Goal: Information Seeking & Learning: Learn about a topic

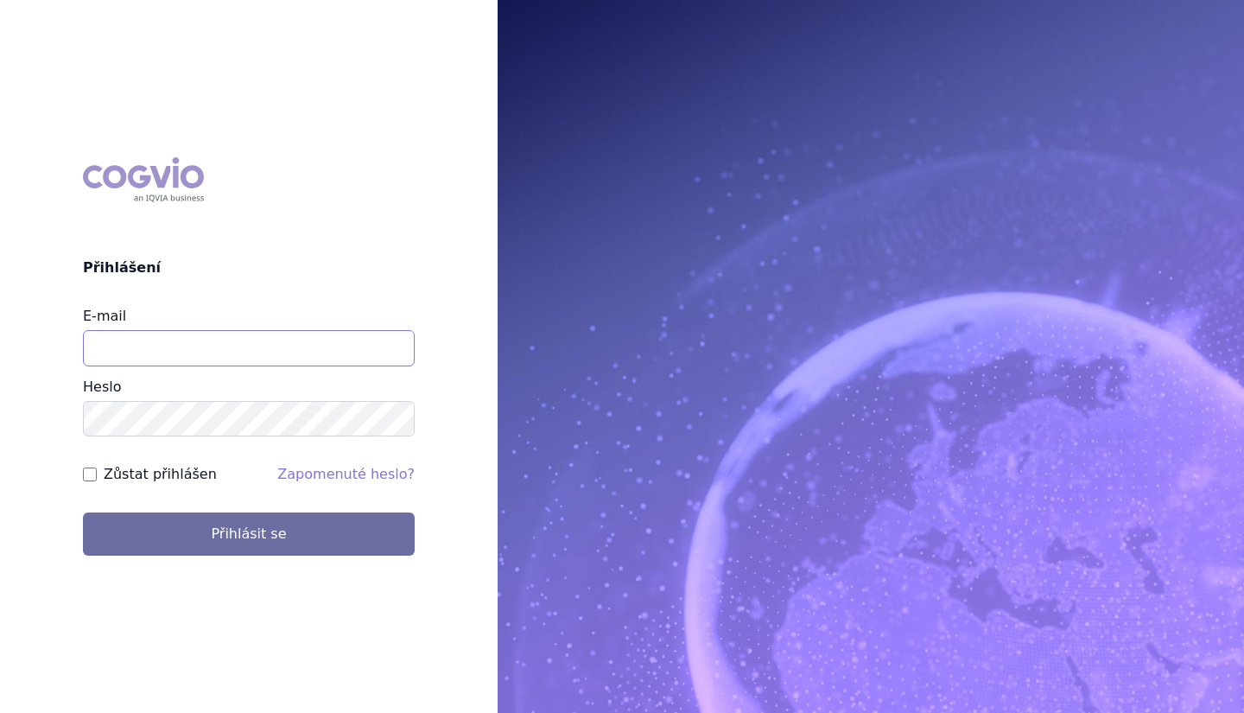
click at [224, 339] on input "E-mail" at bounding box center [249, 348] width 332 height 36
type input "martin.sekan@novartis.com"
click at [83, 512] on button "Přihlásit se" at bounding box center [249, 533] width 332 height 43
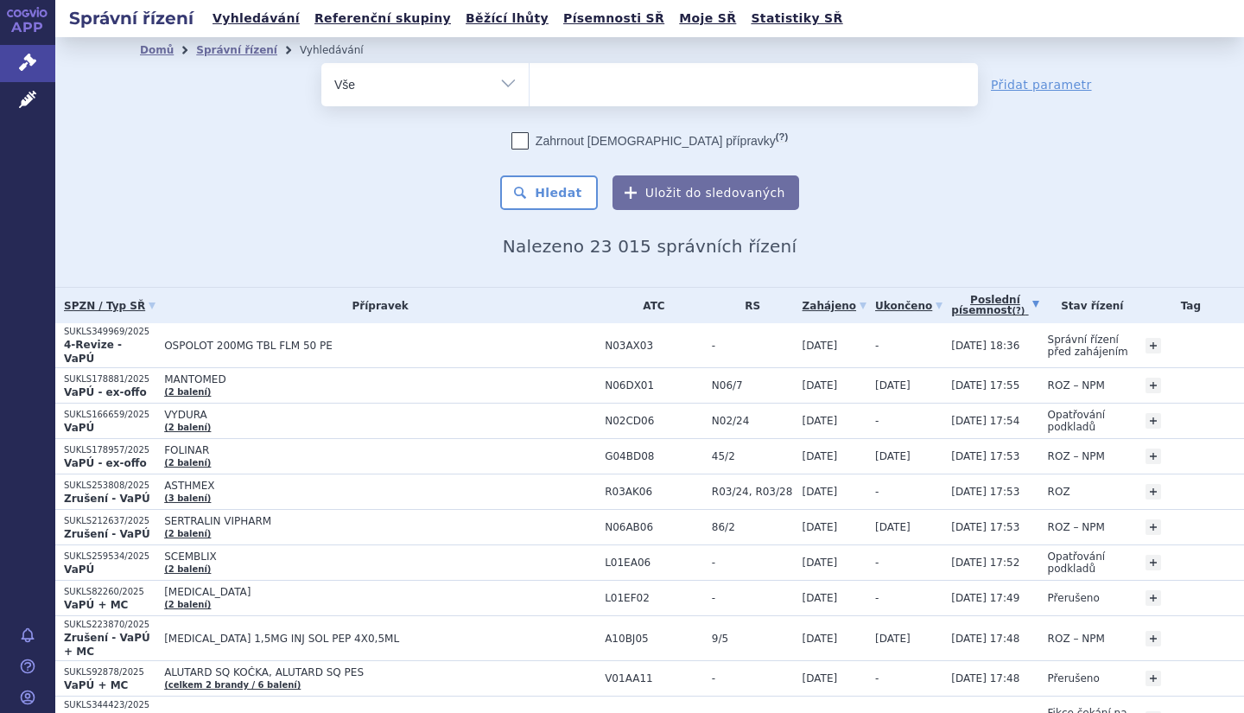
click at [957, 300] on link "Poslední písemnost (?)" at bounding box center [994, 305] width 87 height 35
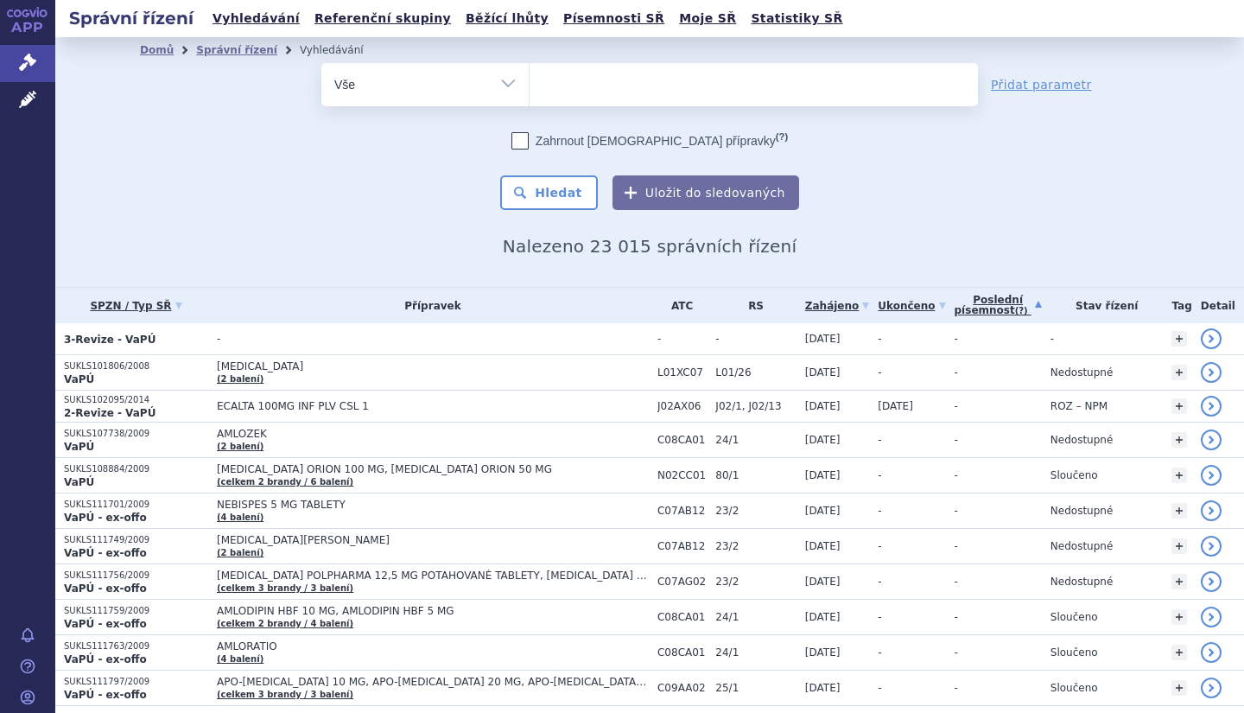
click at [989, 297] on link "Poslední písemnost (?)" at bounding box center [998, 305] width 87 height 35
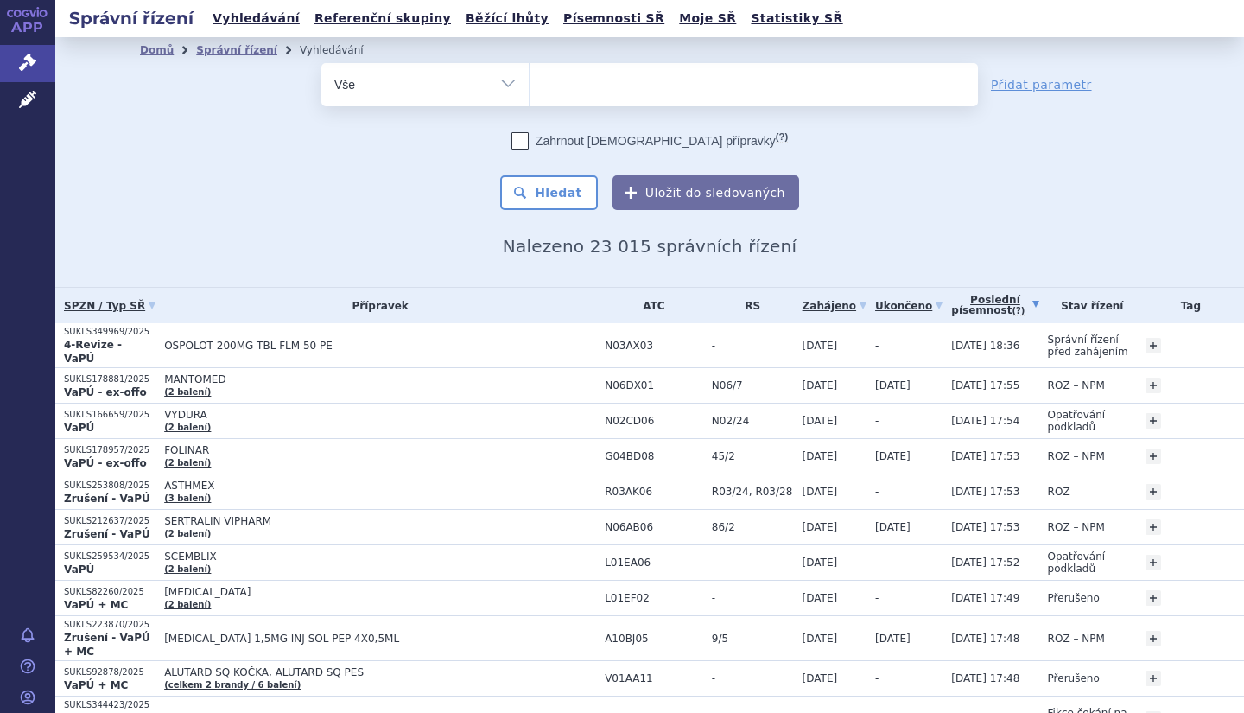
scroll to position [298, 0]
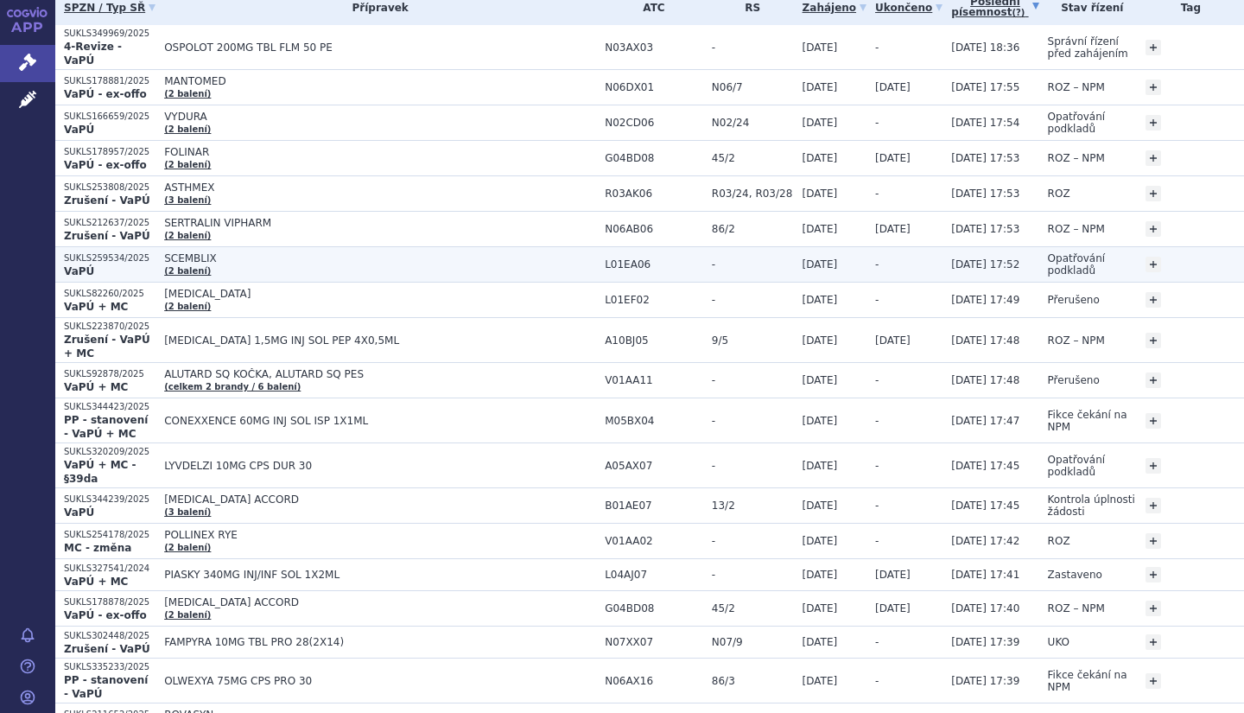
click at [509, 265] on td "SCEMBLIX (2 balení)" at bounding box center [376, 264] width 441 height 35
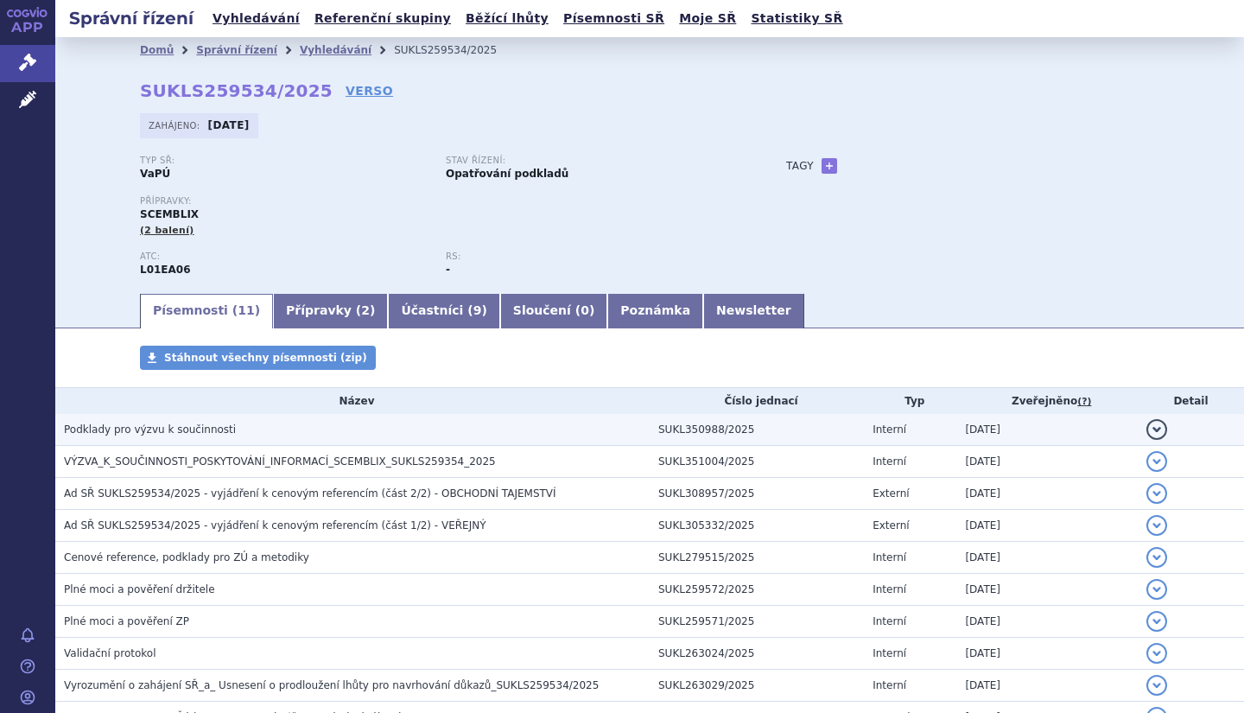
click at [294, 434] on h3 "Podklady pro výzvu k součinnosti" at bounding box center [357, 429] width 586 height 17
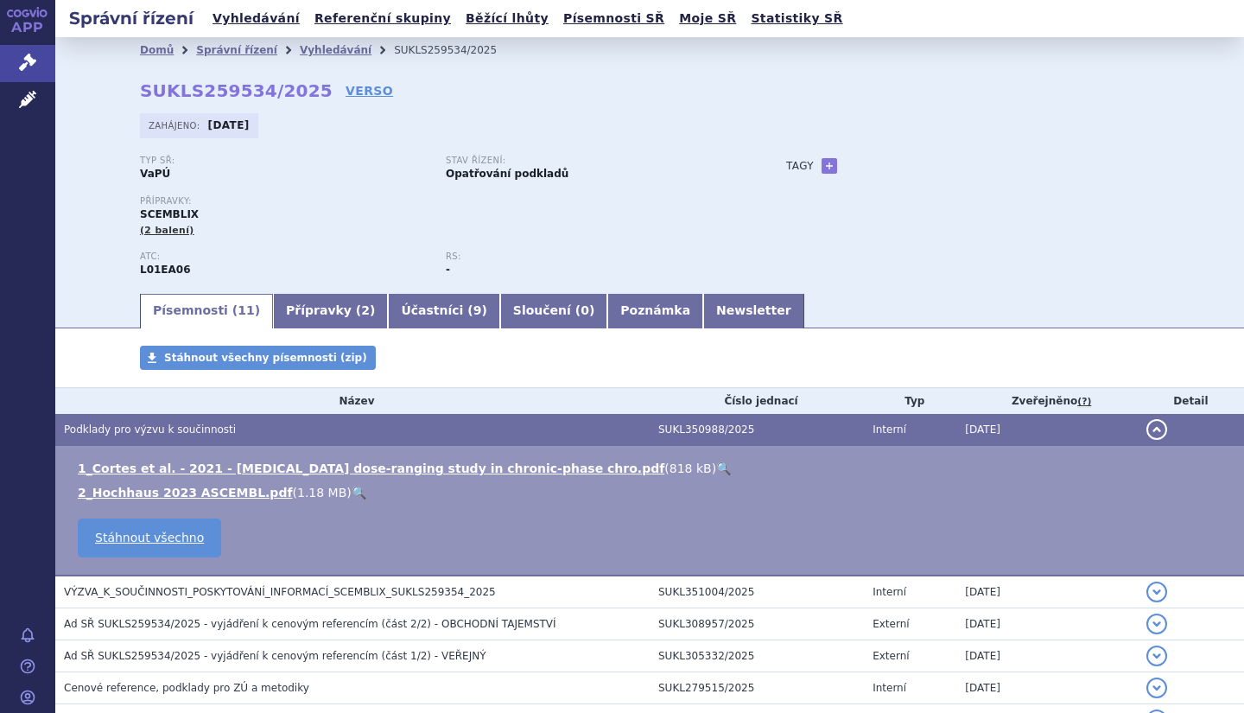
click at [294, 434] on h3 "Podklady pro výzvu k součinnosti" at bounding box center [357, 429] width 586 height 17
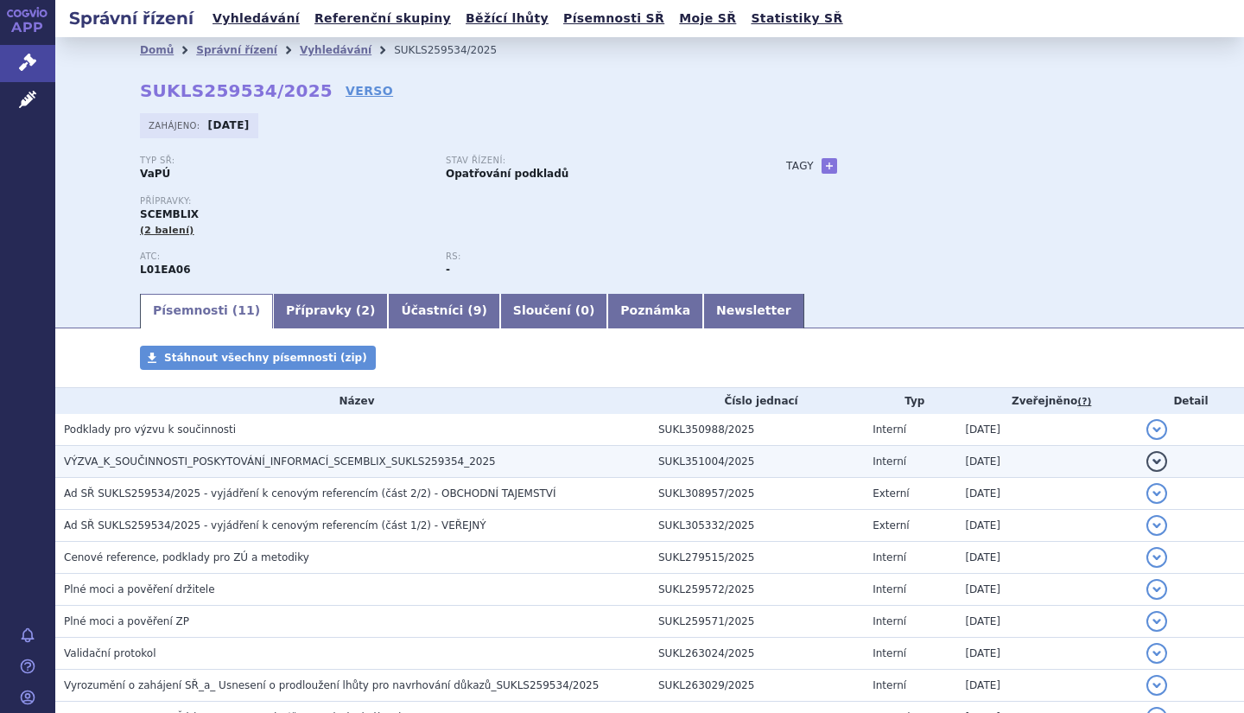
click at [266, 466] on span "VÝZVA_K_SOUČINNOSTI_POSKYTOVÁNÍ_INFORMACÍ_SCEMBLIX_SUKLS259354_2025" at bounding box center [280, 461] width 432 height 12
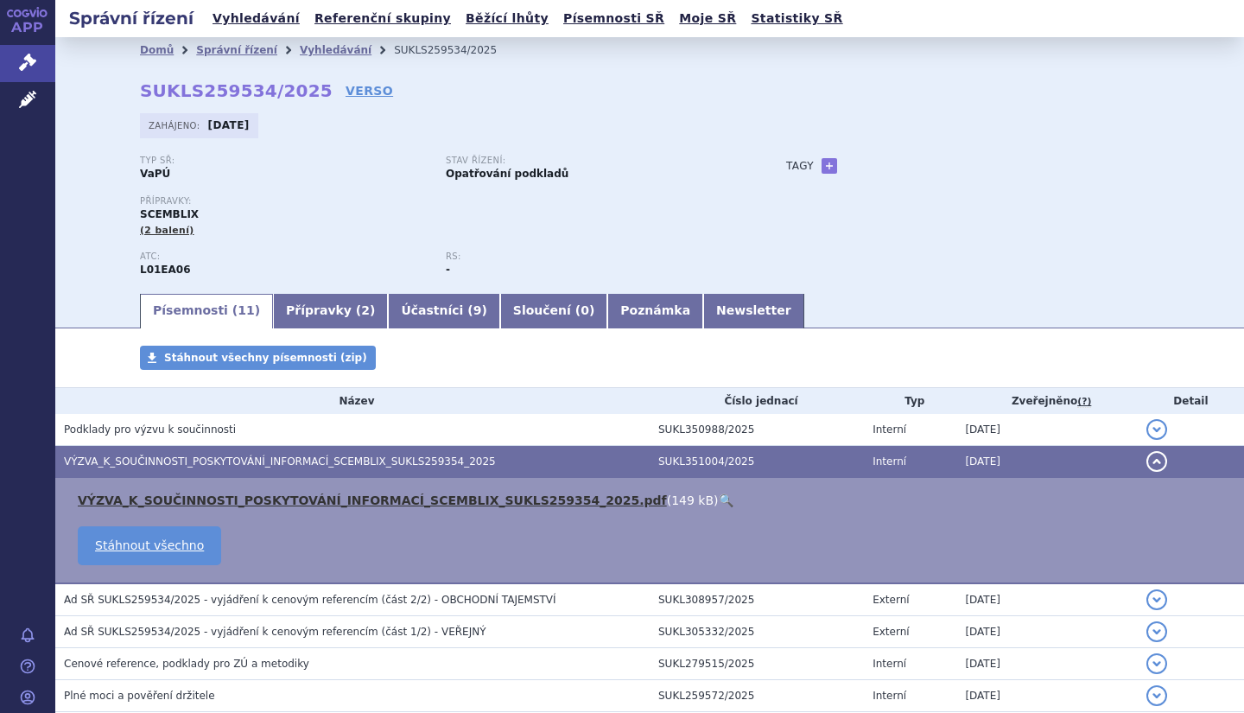
click at [332, 499] on link "VÝZVA_K_SOUČINNOSTI_POSKYTOVÁNÍ_INFORMACÍ_SCEMBLIX_SUKLS259354_2025.pdf" at bounding box center [372, 500] width 589 height 14
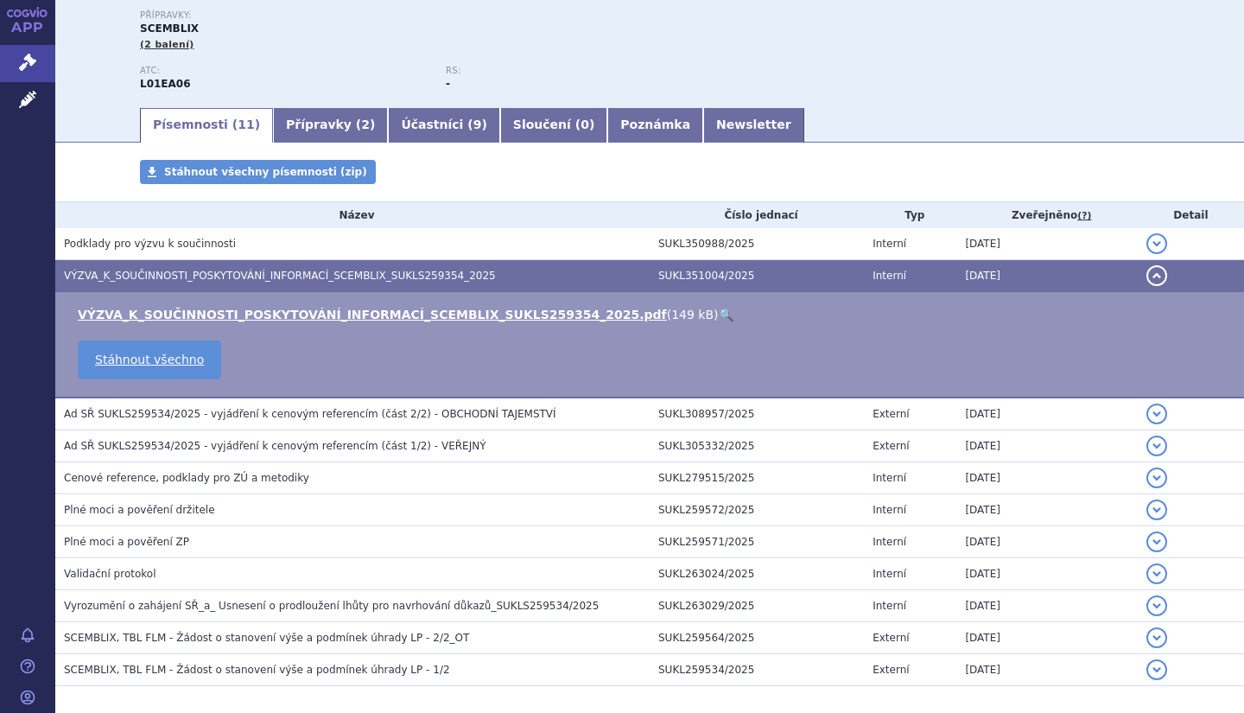
scroll to position [192, 0]
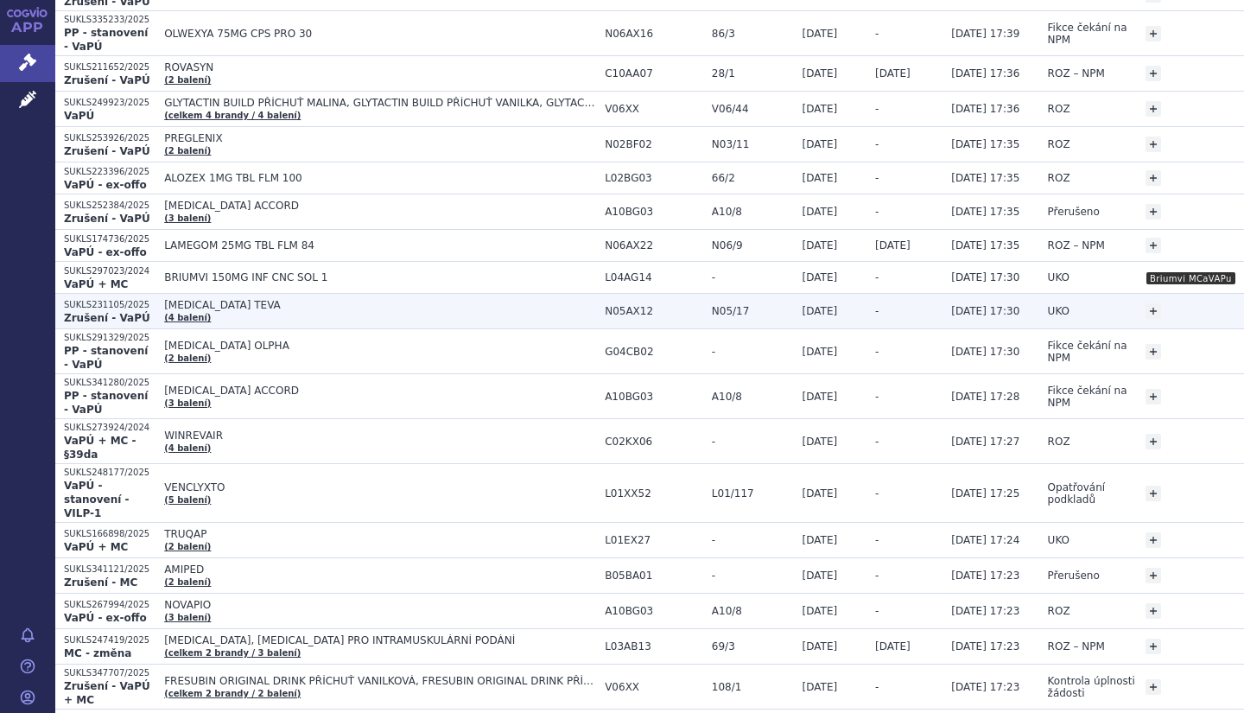
scroll to position [944, 0]
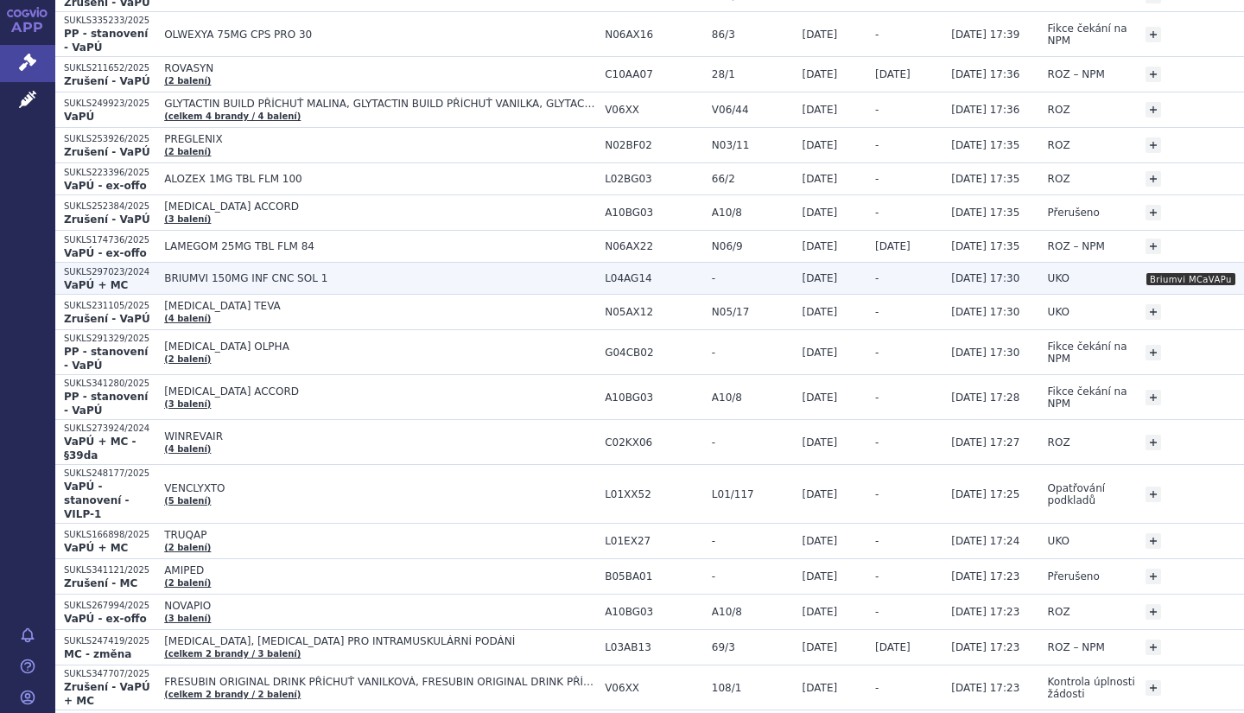
click at [280, 263] on td "BRIUMVI 150MG INF CNC SOL 1" at bounding box center [376, 279] width 441 height 32
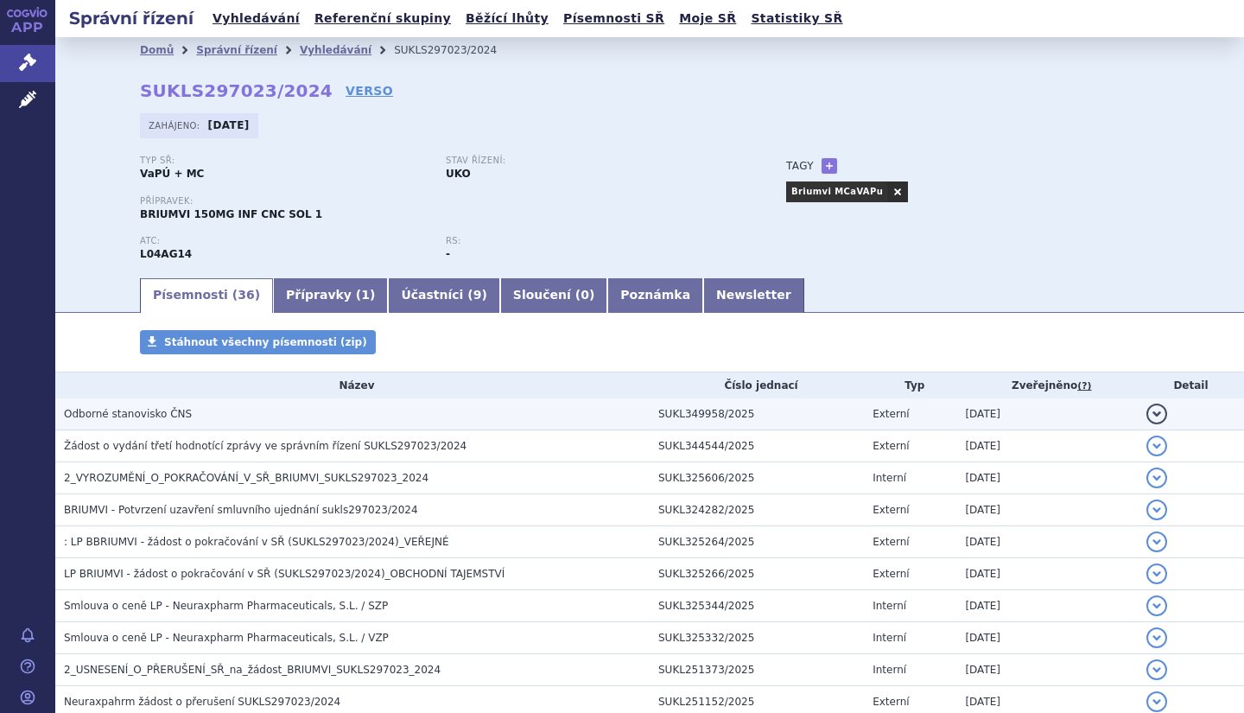
click at [127, 410] on span "Odborné stanovisko ČNS" at bounding box center [128, 414] width 128 height 12
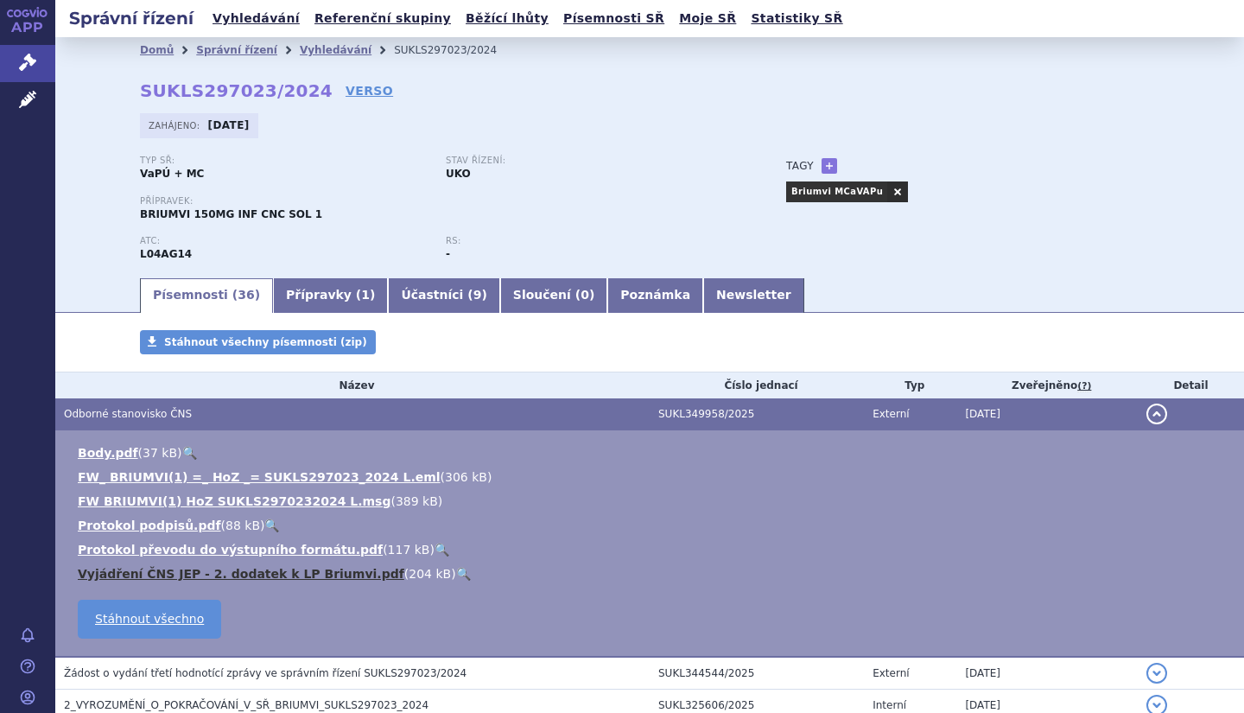
click at [179, 571] on link "Vyjádření ČNS JEP - 2. dodatek k LP Briumvi.pdf" at bounding box center [241, 574] width 327 height 14
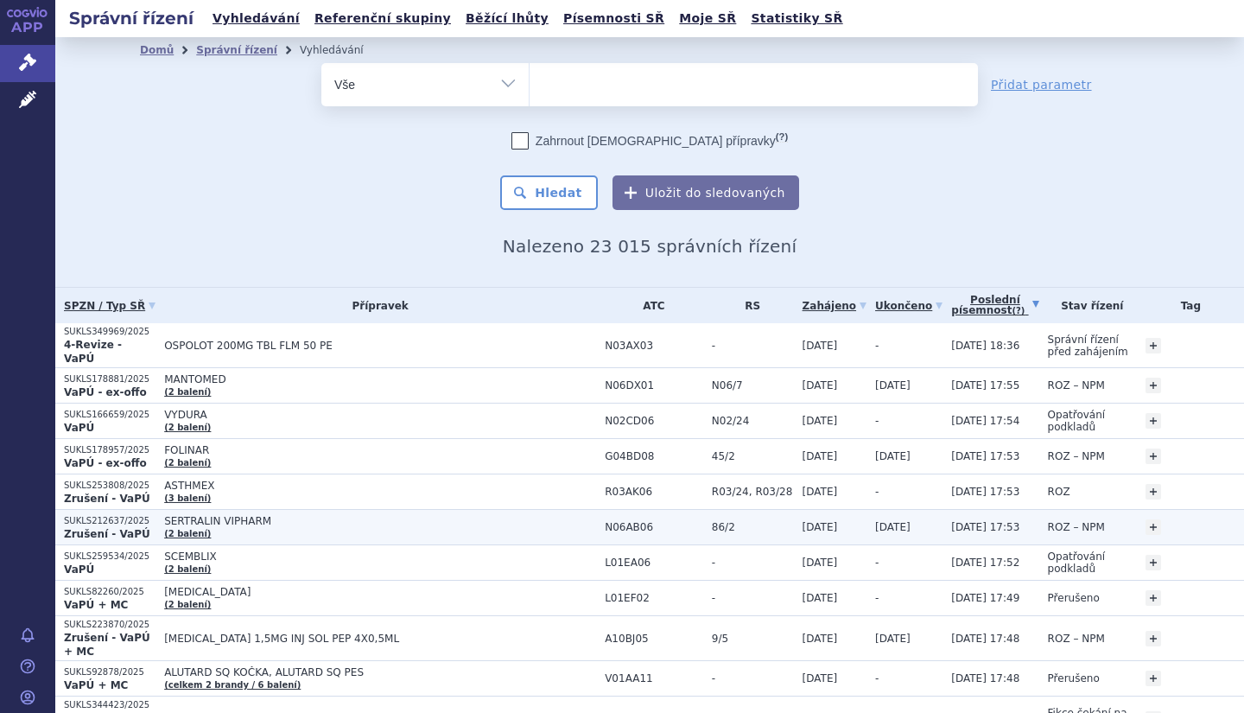
scroll to position [68, 0]
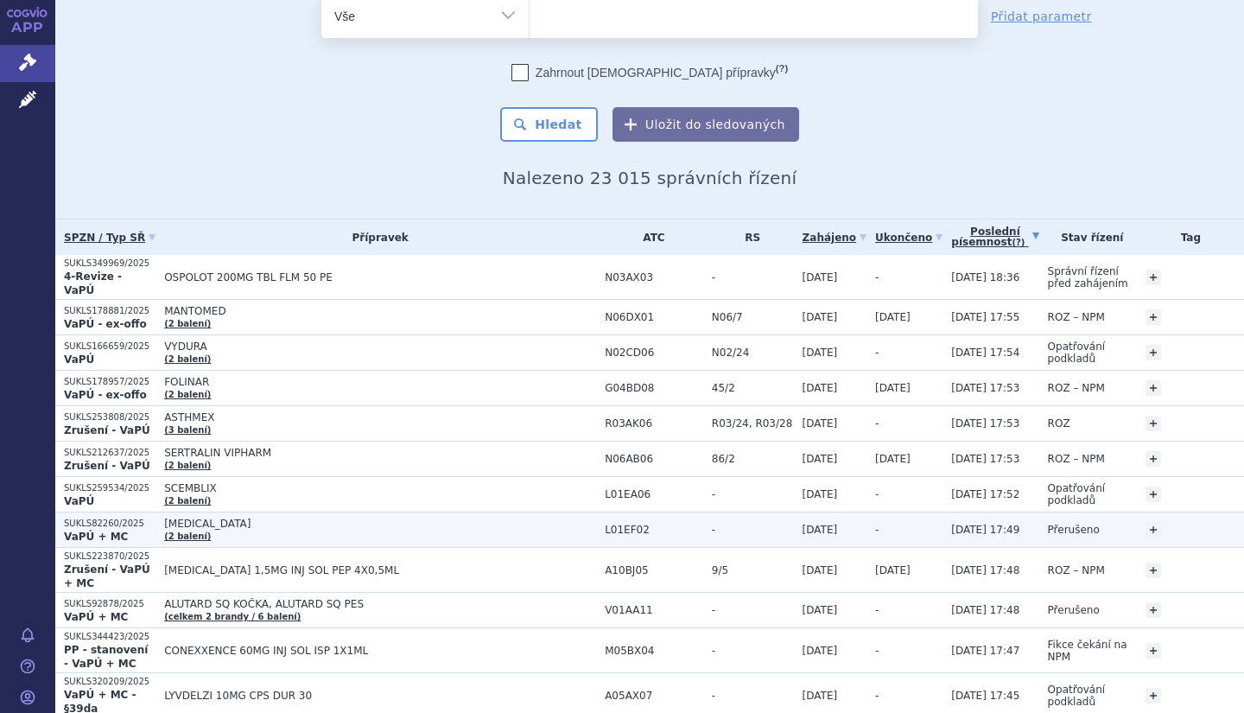
click at [212, 519] on td "KISQALI (2 balení)" at bounding box center [376, 529] width 441 height 35
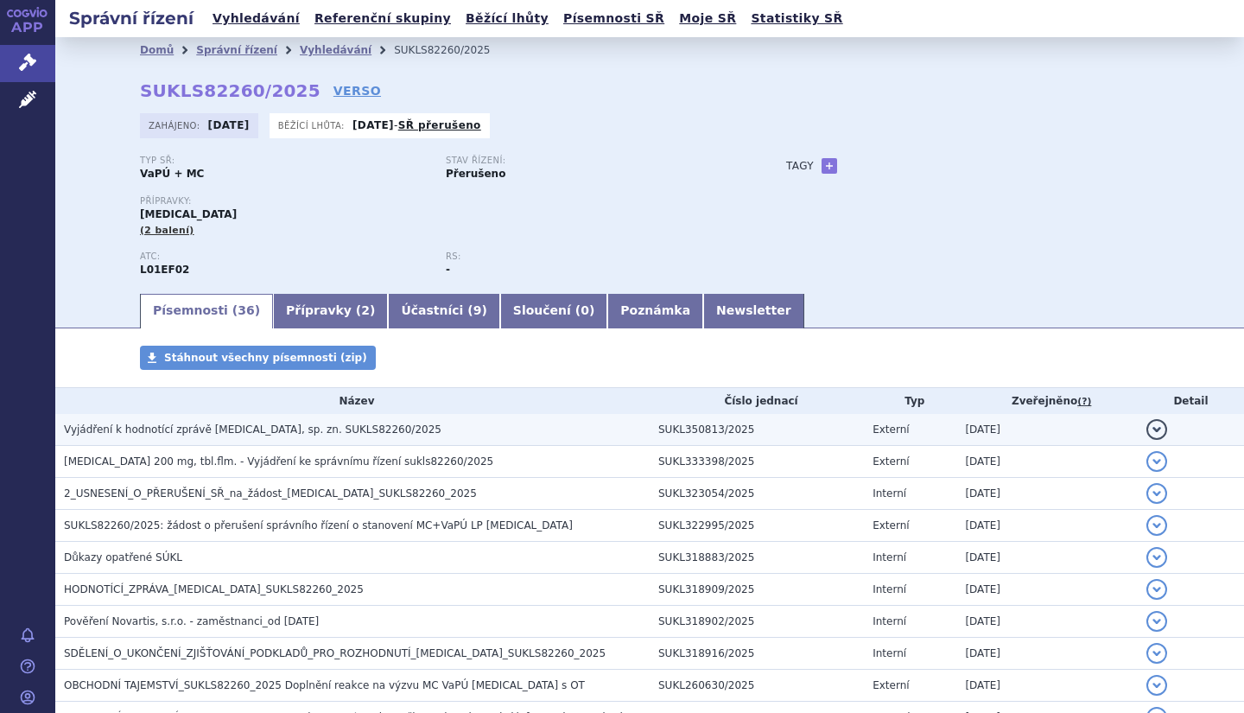
click at [259, 434] on span "Vyjádření k hodnotící zprávě [MEDICAL_DATA], sp. zn. SUKLS82260/2025" at bounding box center [253, 429] width 378 height 12
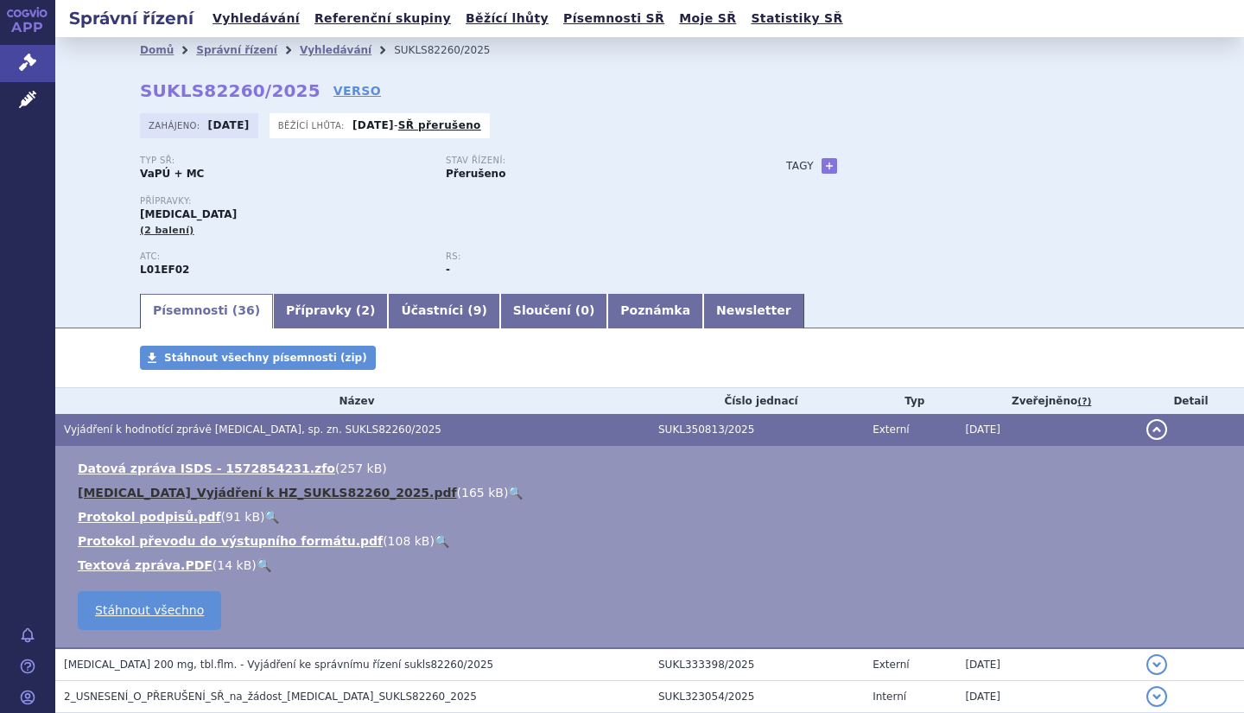
click at [277, 499] on link "[MEDICAL_DATA]_Vyjádření k HZ_SUKLS82260_2025.pdf" at bounding box center [267, 493] width 379 height 14
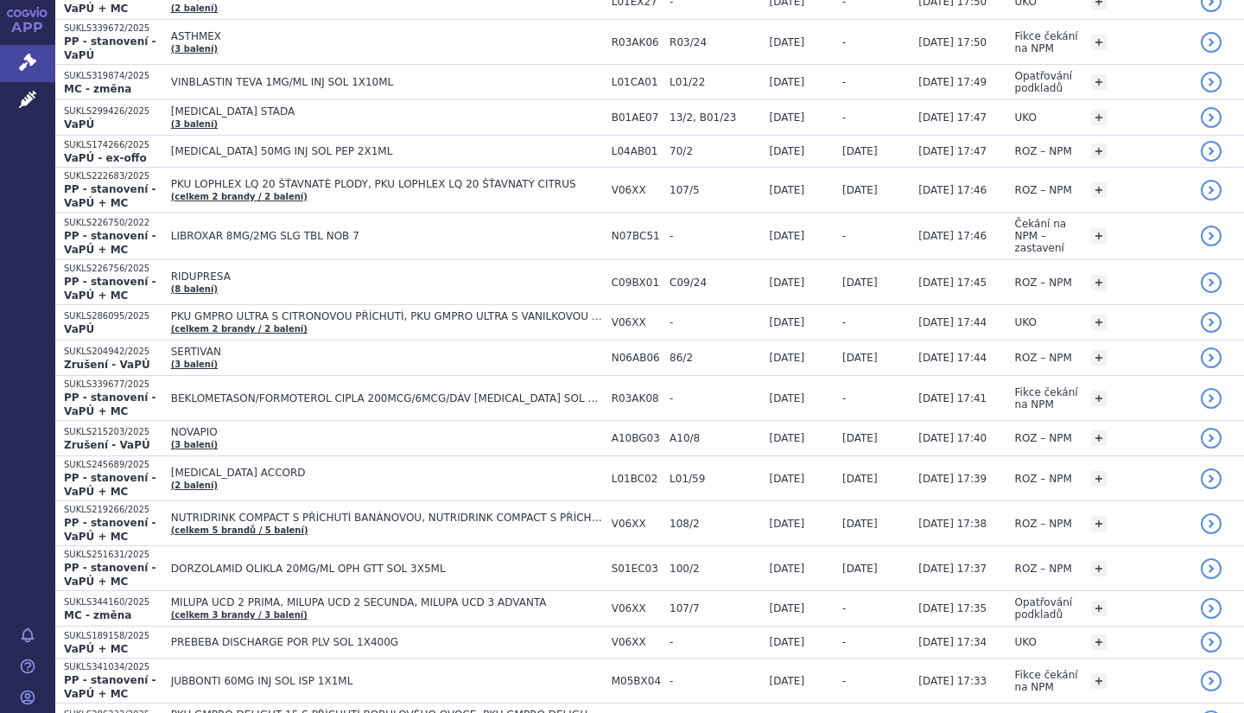
scroll to position [1038, 0]
